Goal: Find specific page/section: Find specific page/section

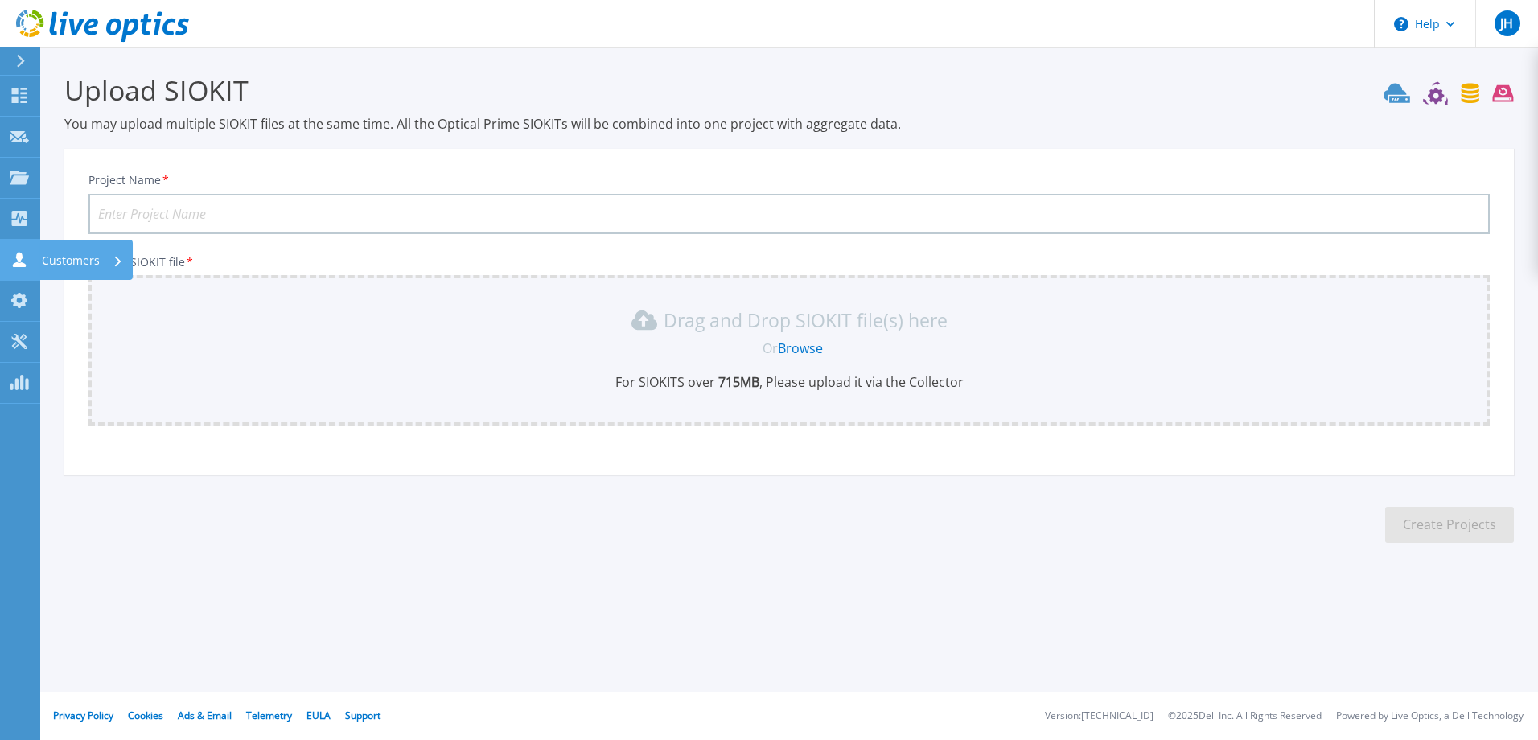
click at [19, 256] on icon at bounding box center [19, 259] width 13 height 15
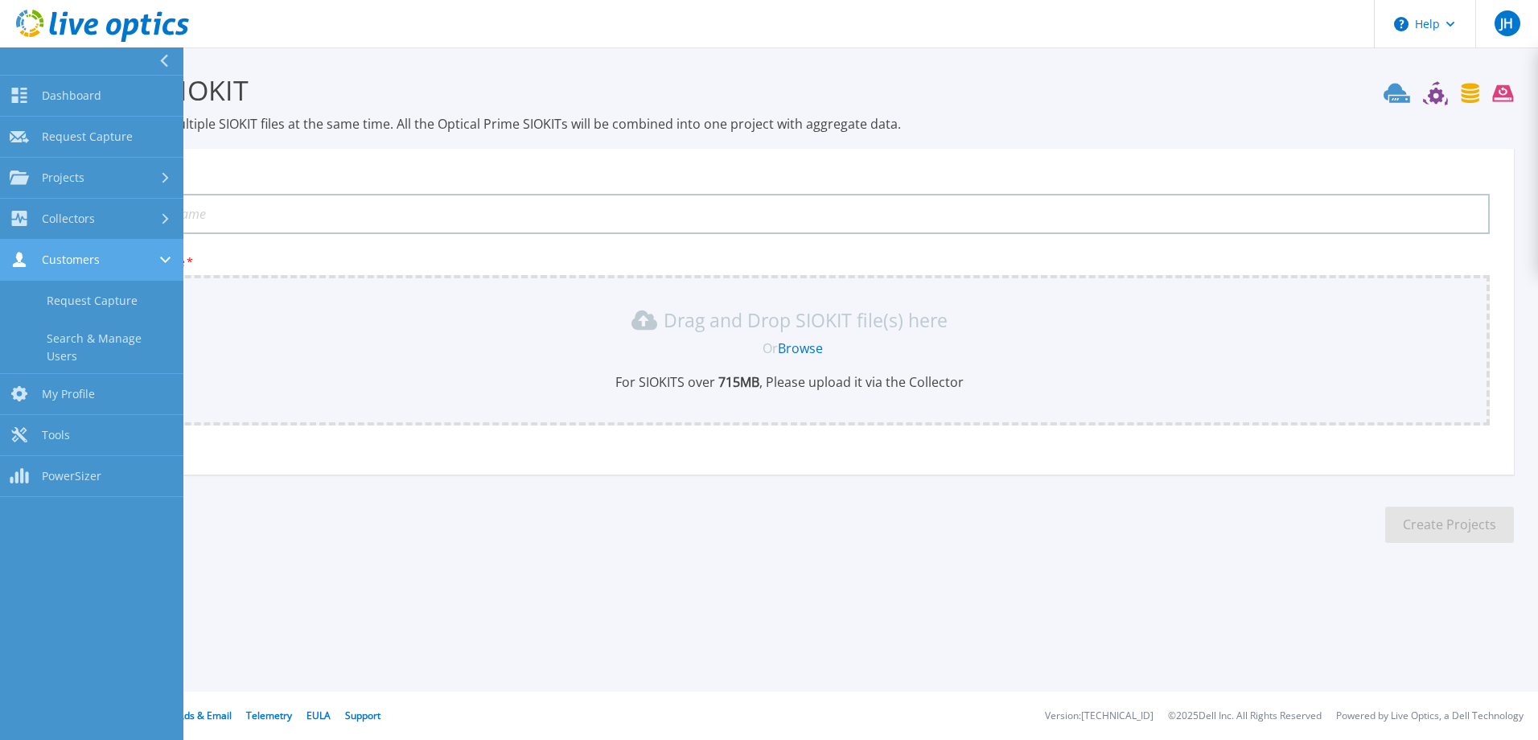
click at [63, 269] on link "Customers Customers" at bounding box center [91, 260] width 183 height 41
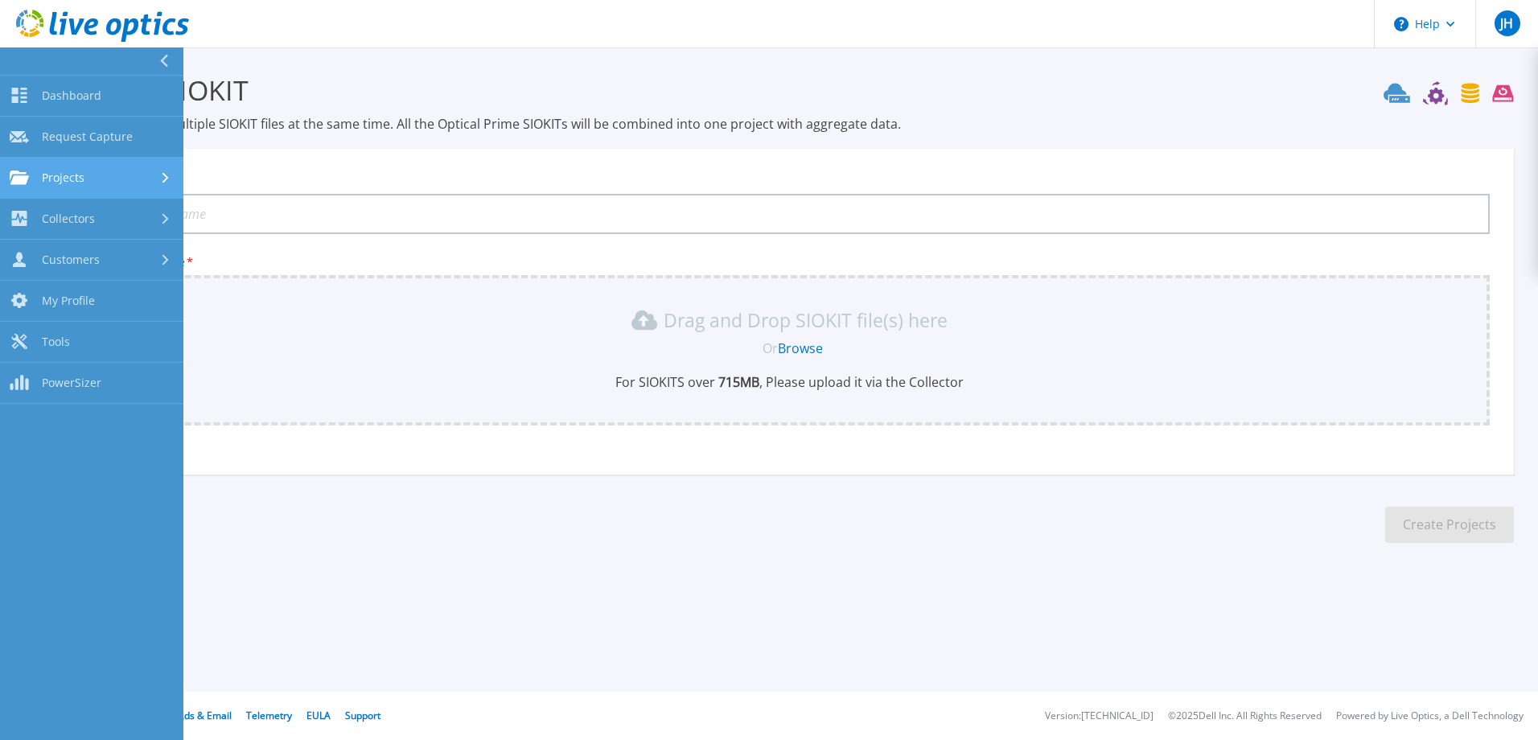
click at [50, 169] on link "Projects Projects" at bounding box center [91, 178] width 183 height 41
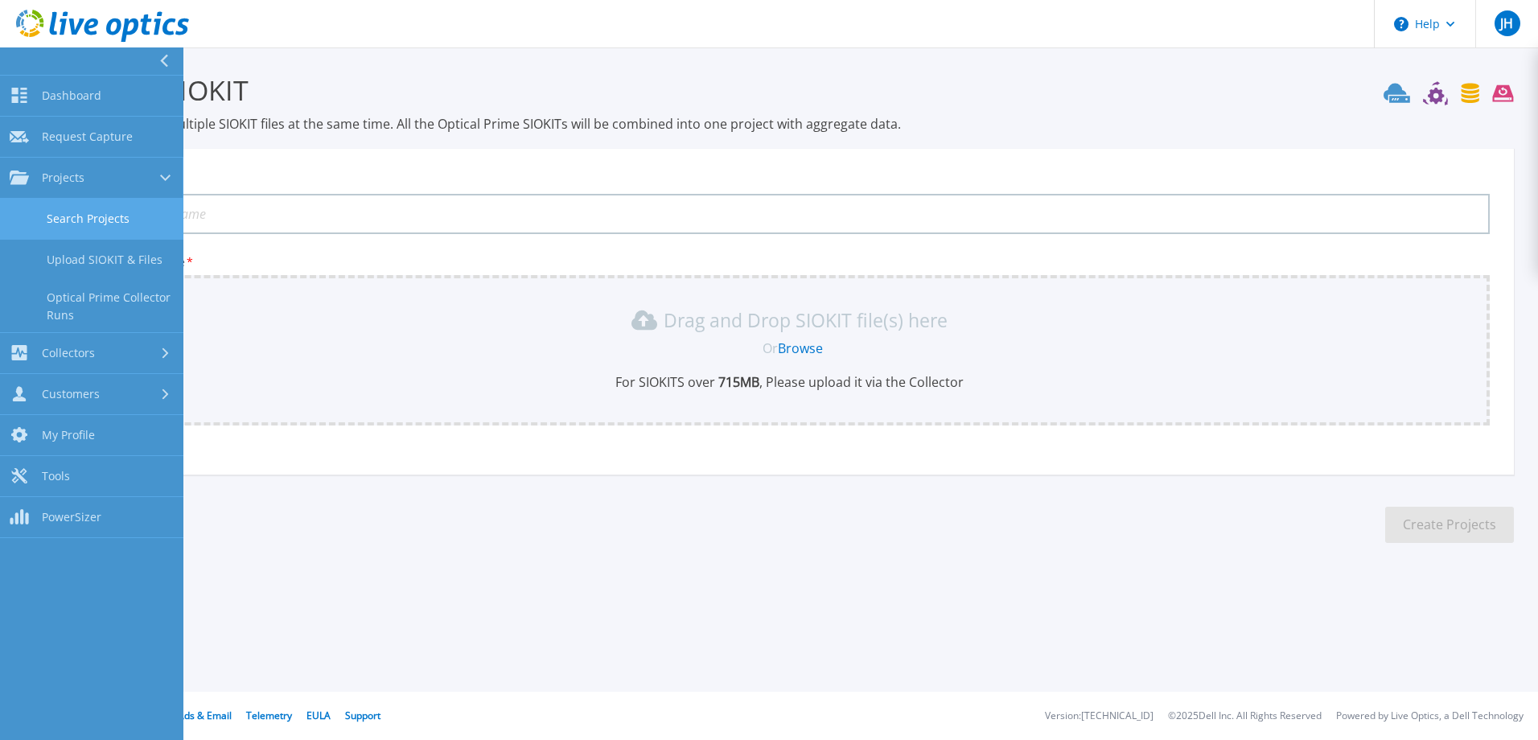
click at [76, 201] on link "Search Projects" at bounding box center [91, 219] width 183 height 41
click at [91, 232] on link "Search Projects" at bounding box center [91, 219] width 183 height 41
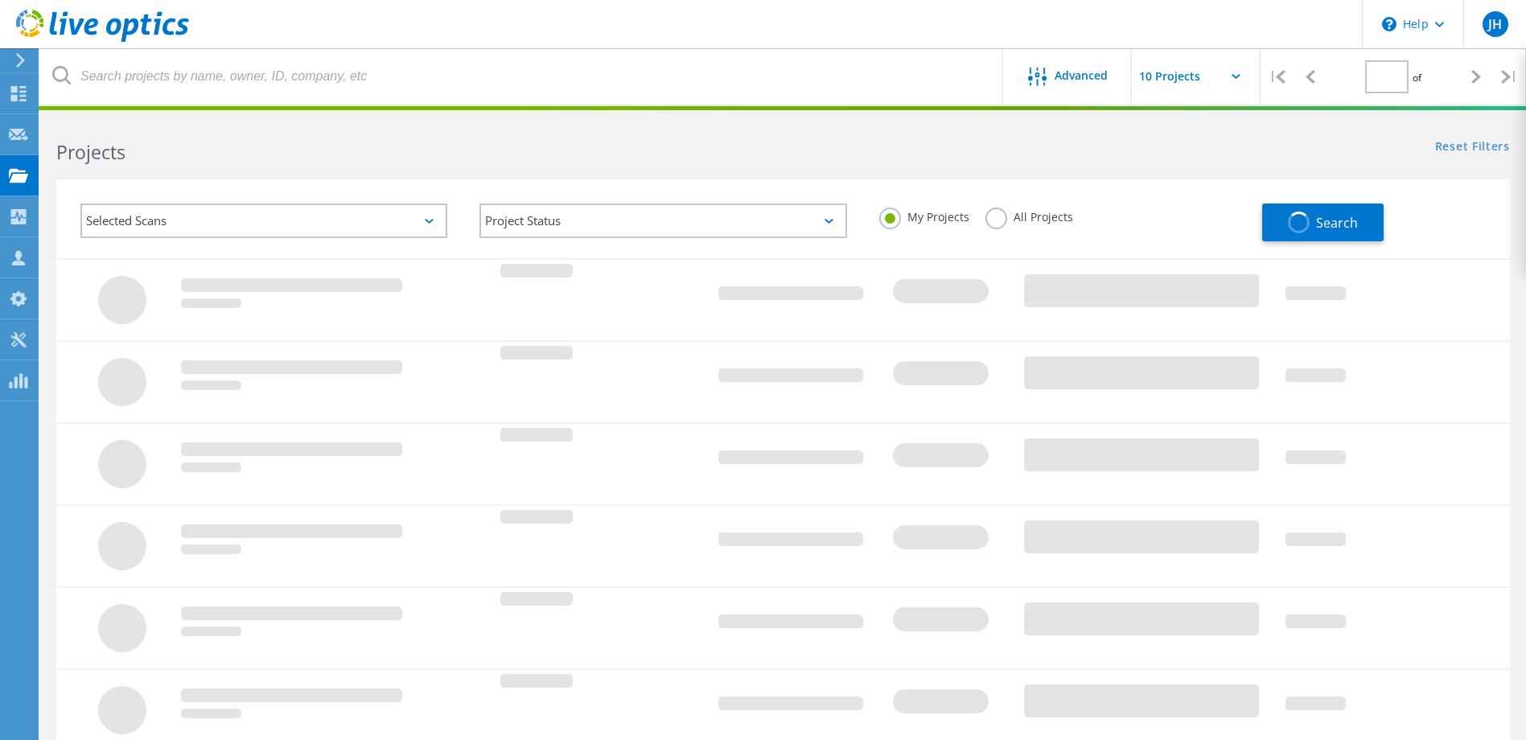
type input "1"
